Goal: Find specific page/section: Find specific page/section

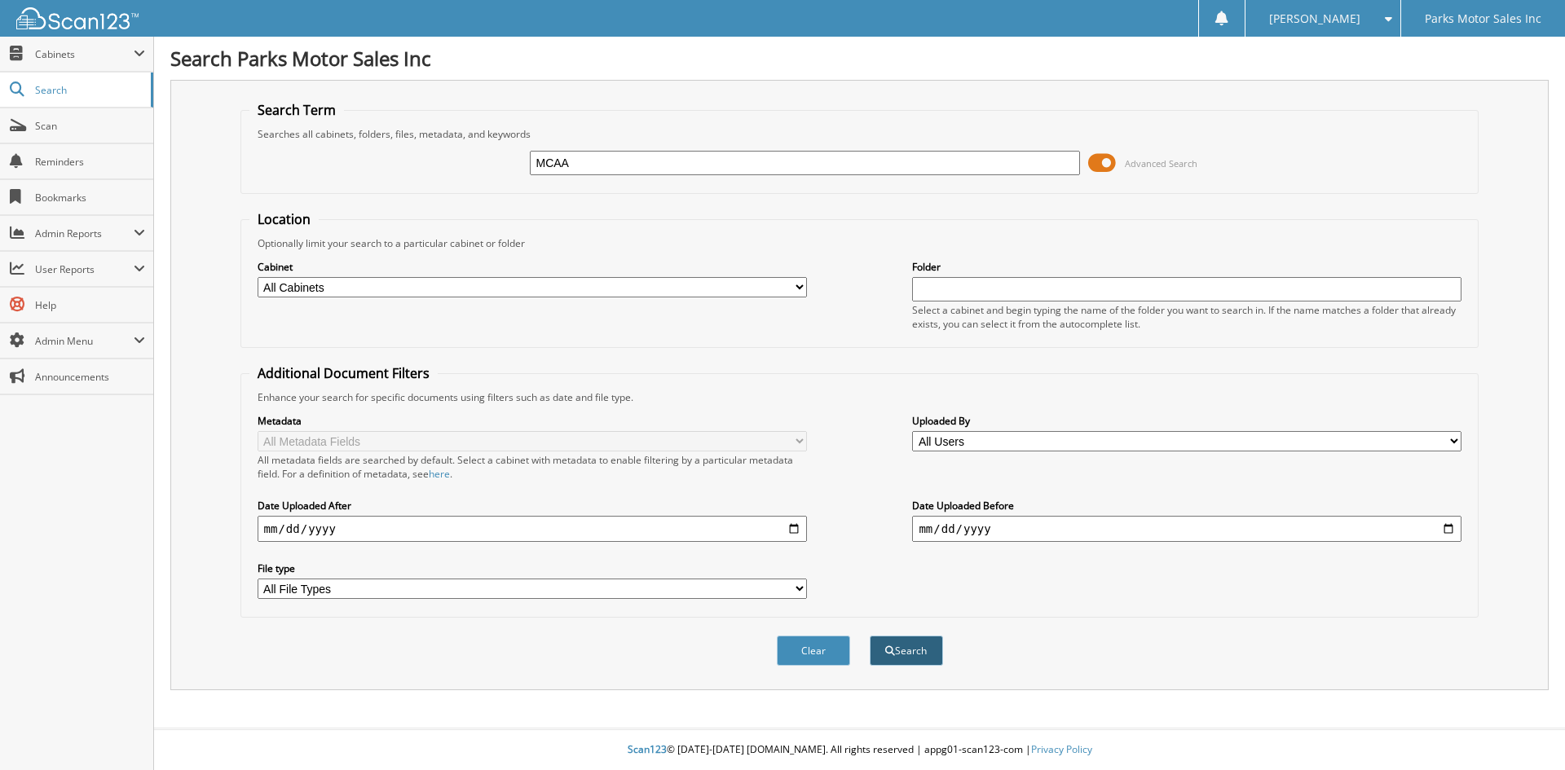
type input "MCAA"
click at [882, 655] on button "Search" at bounding box center [906, 651] width 73 height 30
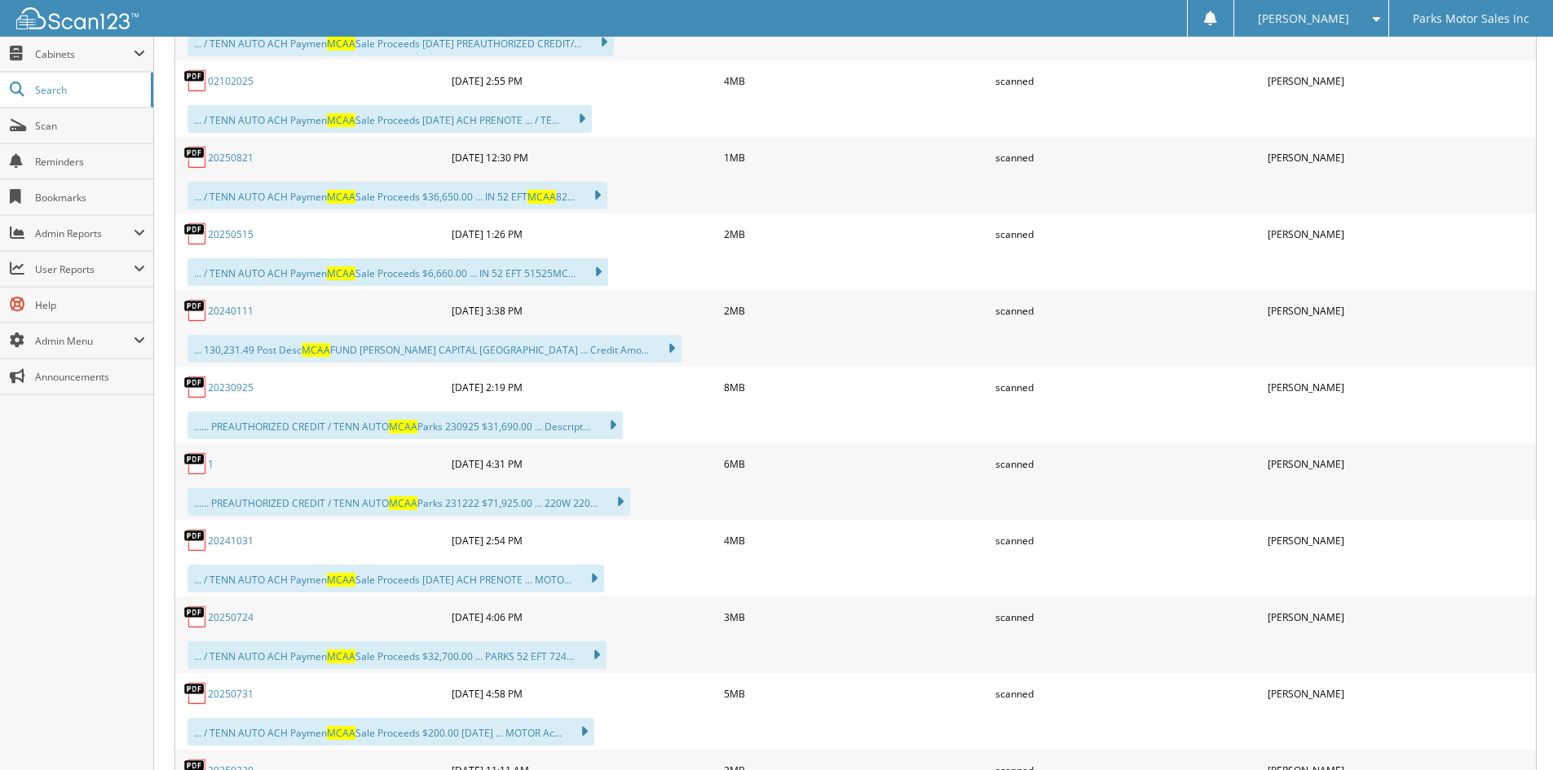
scroll to position [4157, 0]
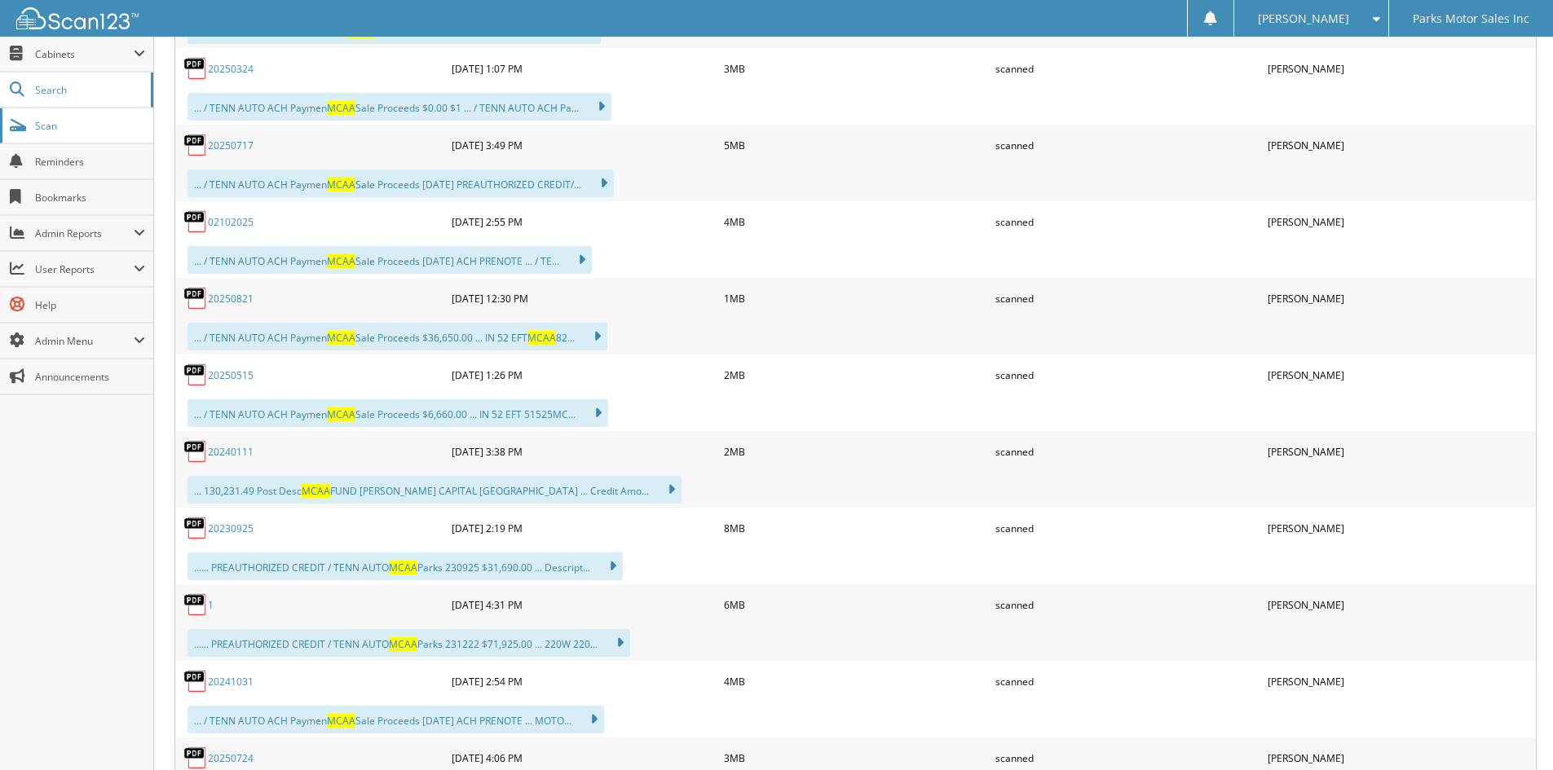
click at [104, 117] on link "Scan" at bounding box center [76, 125] width 153 height 35
